Goal: Find specific page/section

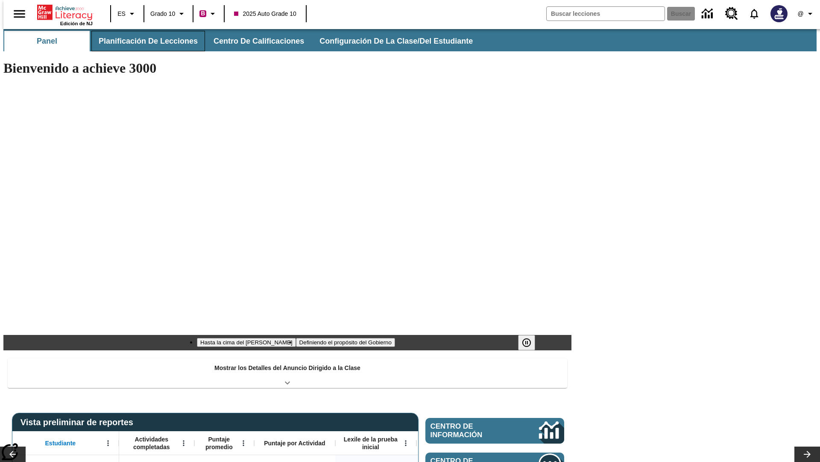
click at [143, 41] on button "Planificación de lecciones" at bounding box center [148, 41] width 114 height 21
